Goal: Task Accomplishment & Management: Use online tool/utility

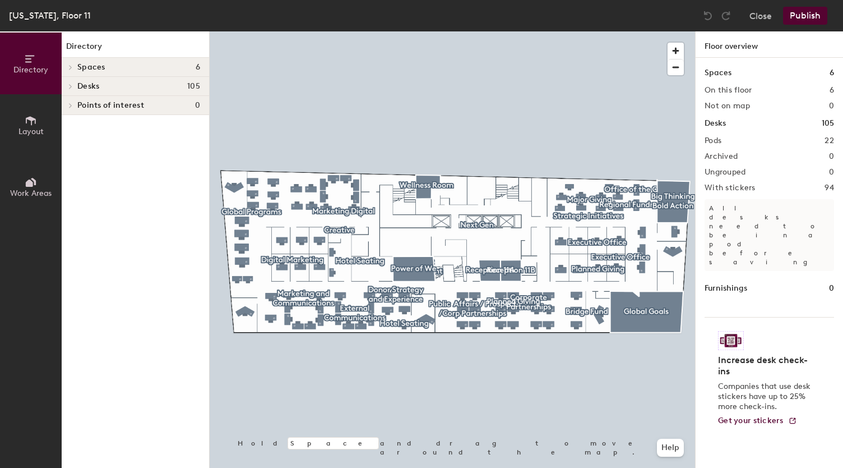
click at [81, 86] on span "Desks" at bounding box center [88, 86] width 22 height 9
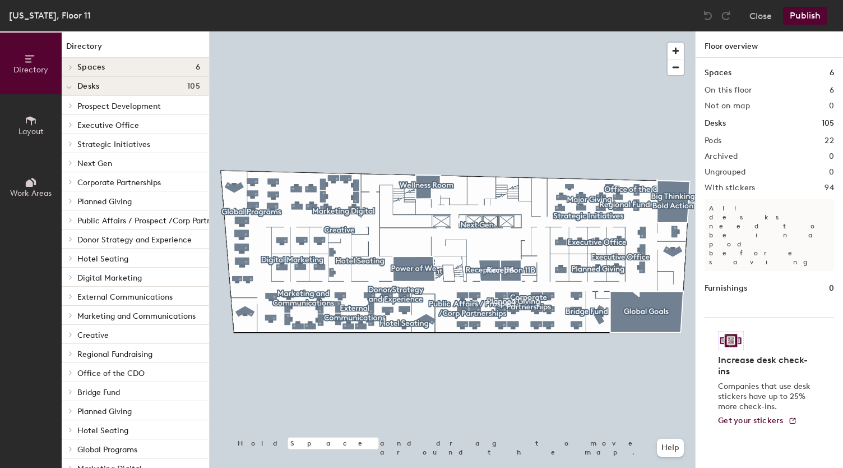
click at [96, 184] on span "Corporate Partnerships" at bounding box center [119, 183] width 84 height 10
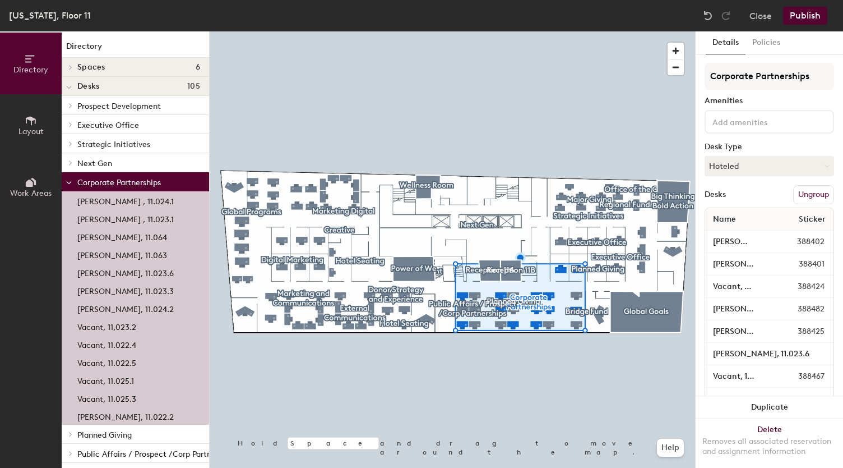
click at [68, 183] on icon at bounding box center [69, 183] width 6 height 4
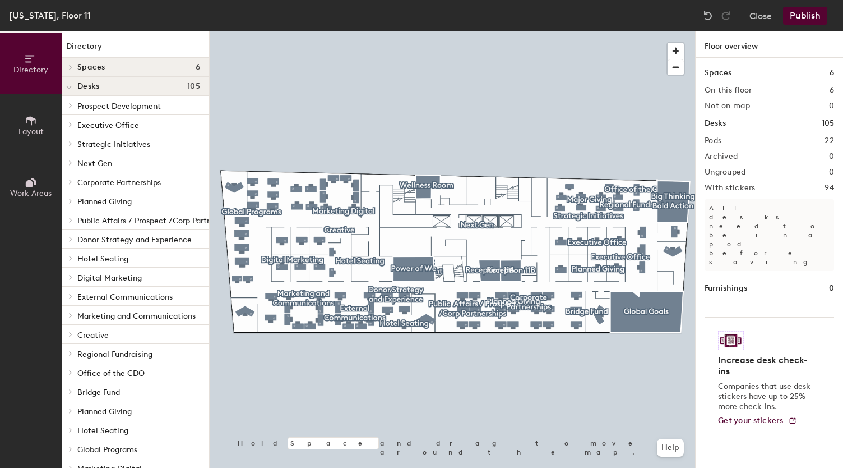
click at [128, 179] on span "Corporate Partnerships" at bounding box center [119, 183] width 84 height 10
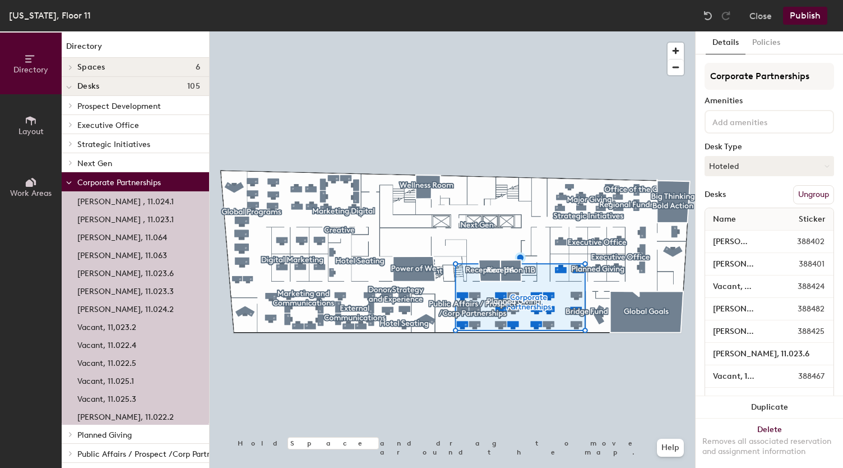
click at [108, 349] on p "Vacant, 11.022.4" at bounding box center [106, 343] width 59 height 13
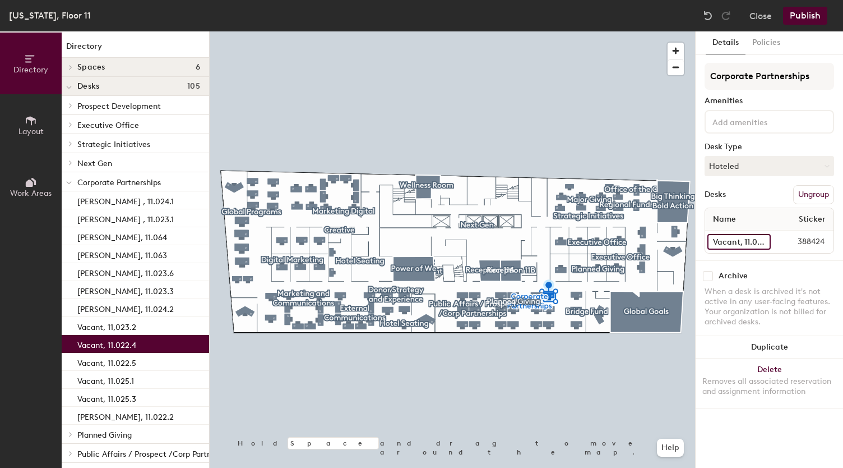
click at [744, 240] on input "Vacant, 11.022.4" at bounding box center [738, 242] width 63 height 16
click at [738, 241] on input "Vacant, 11.022.4" at bounding box center [738, 242] width 63 height 16
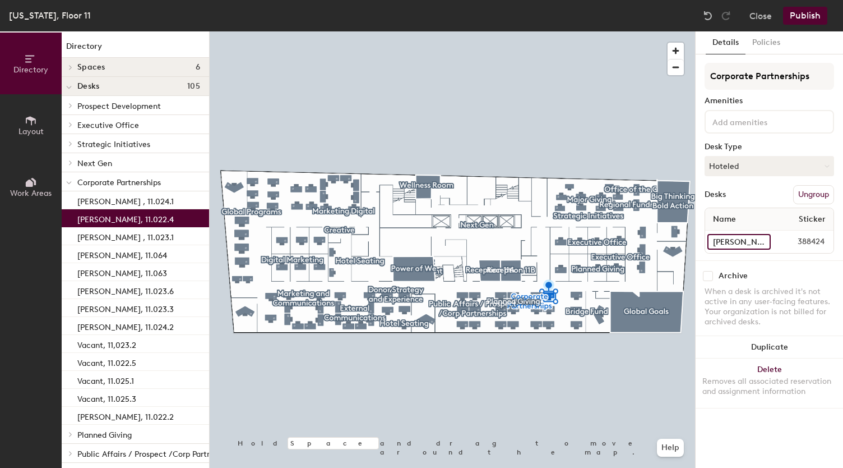
scroll to position [0, 2]
type input "[PERSON_NAME], 11.022.4"
click at [811, 10] on button "Publish" at bounding box center [805, 16] width 44 height 18
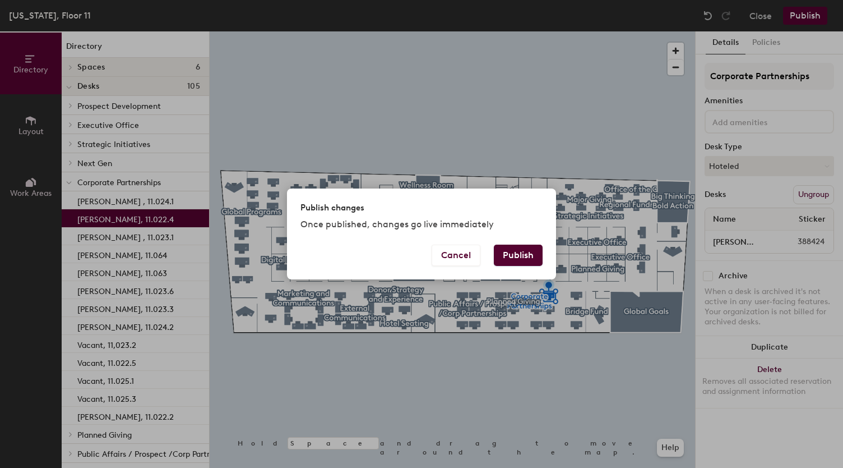
click at [524, 260] on button "Publish" at bounding box center [518, 254] width 49 height 21
